Goal: Find specific page/section: Find specific page/section

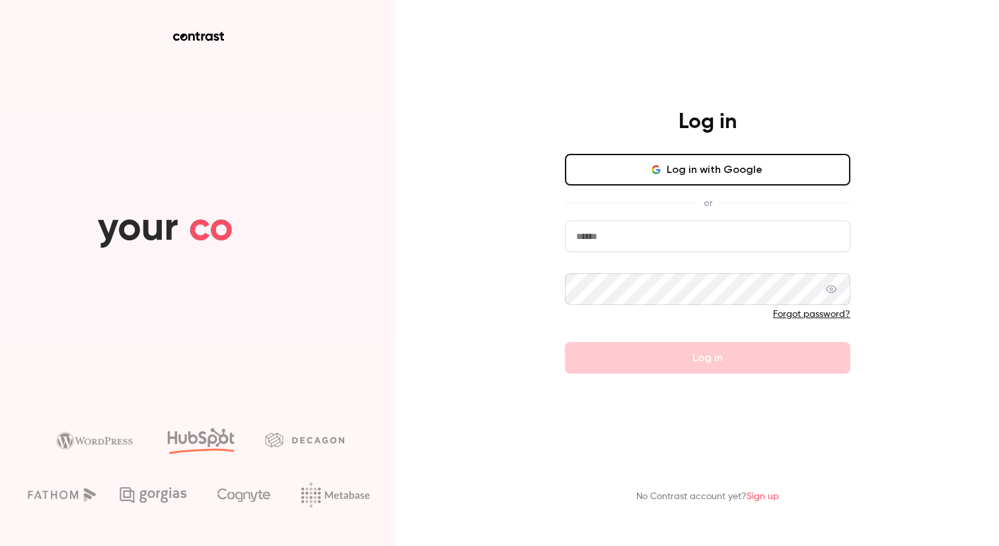
click at [731, 166] on button "Log in with Google" at bounding box center [707, 170] width 285 height 32
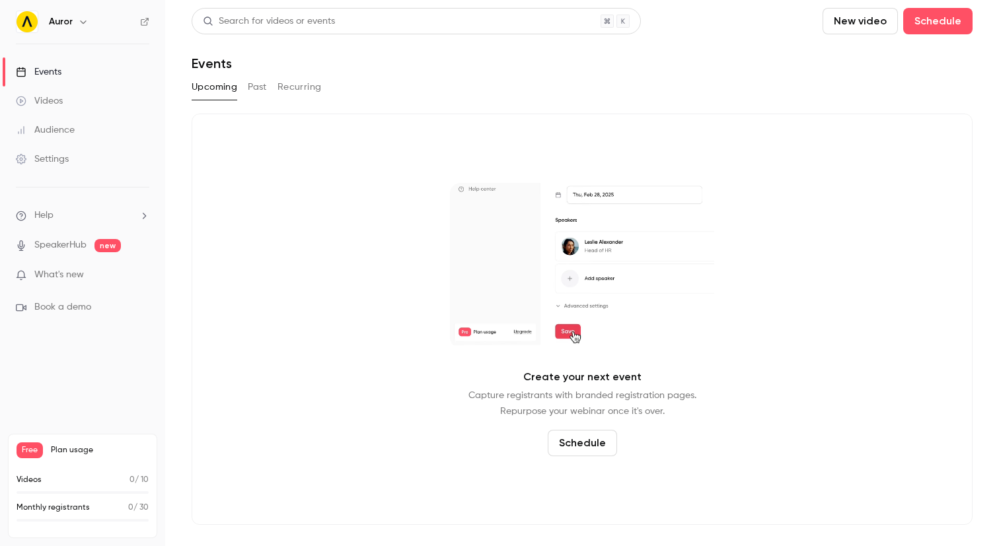
click at [261, 88] on button "Past" at bounding box center [257, 87] width 19 height 21
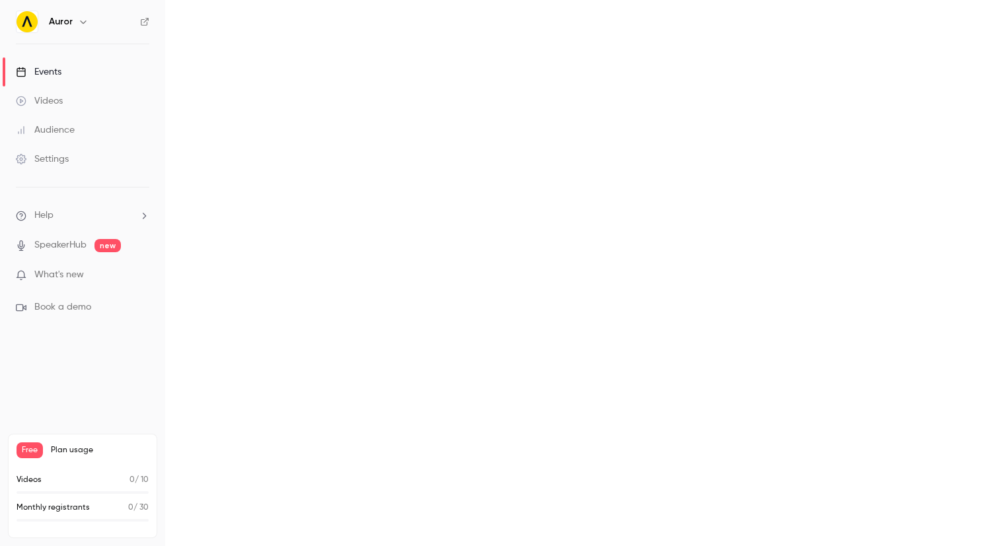
click at [223, 88] on main "Search for videos or events New video Schedule Events Upcoming Past Recurring" at bounding box center [582, 273] width 834 height 546
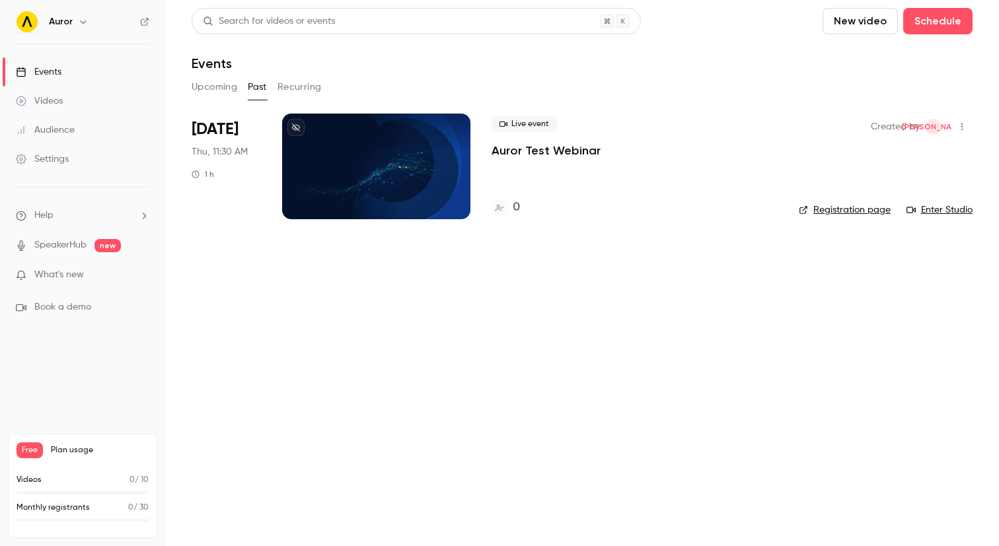
click at [223, 88] on button "Upcoming" at bounding box center [215, 87] width 46 height 21
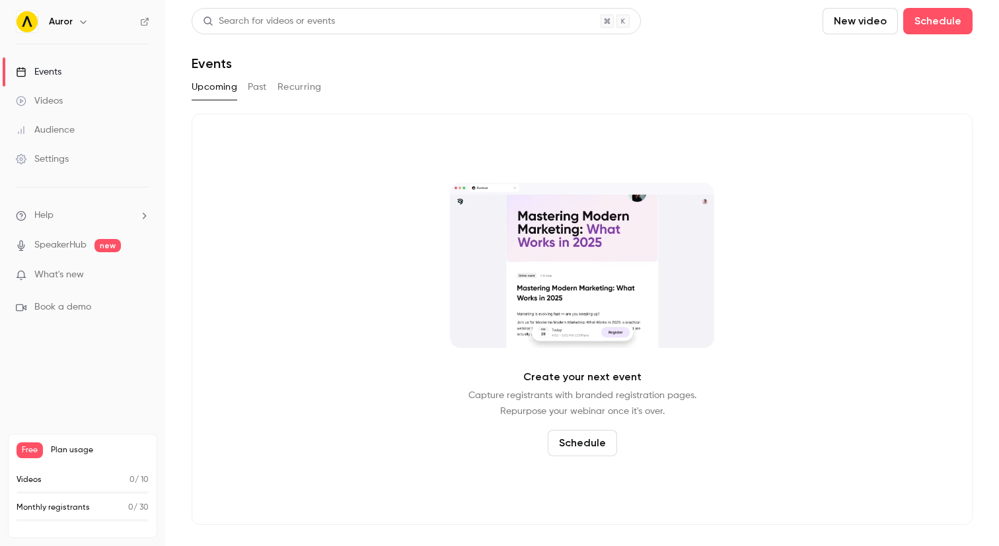
click at [796, 361] on div "Create your next event Capture registrants with branded registration pages. Rep…" at bounding box center [582, 320] width 781 height 412
